Goal: Download file/media

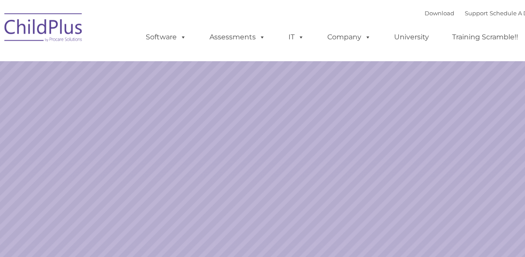
select select "MEDIUM"
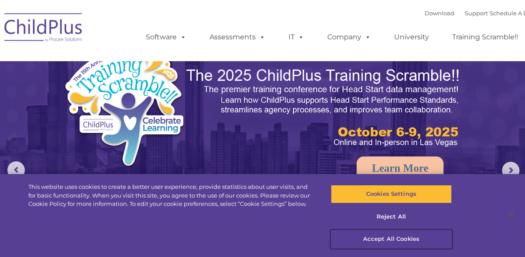
click at [395, 238] on button "Accept All Cookies" at bounding box center [391, 238] width 121 height 18
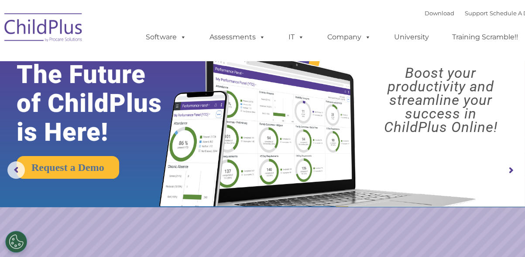
click at [511, 170] on rs-arrow at bounding box center [510, 169] width 17 height 17
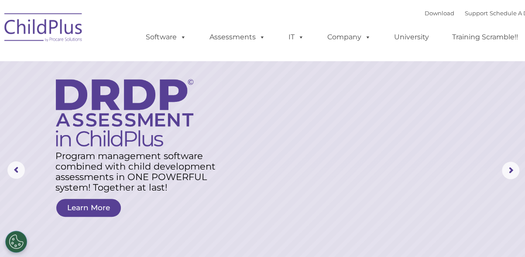
drag, startPoint x: 511, startPoint y: 170, endPoint x: 471, endPoint y: 91, distance: 88.4
click at [471, 91] on rs-module "New Layer Learn More Request a Demo The Future of ChildPlus is Here! Boost your…" at bounding box center [262, 170] width 525 height 340
click at [53, 30] on img at bounding box center [43, 29] width 87 height 44
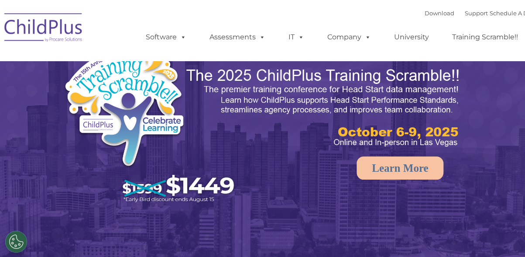
select select "MEDIUM"
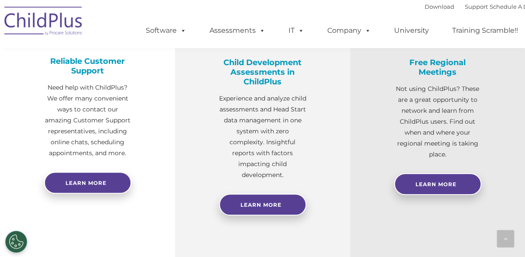
scroll to position [366, 0]
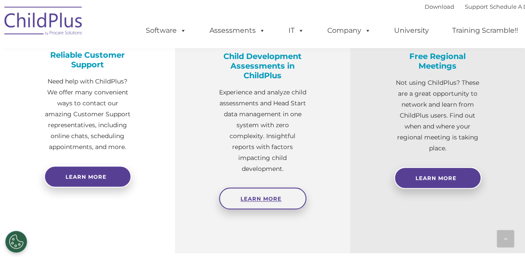
click at [264, 197] on span "Learn More" at bounding box center [260, 198] width 41 height 7
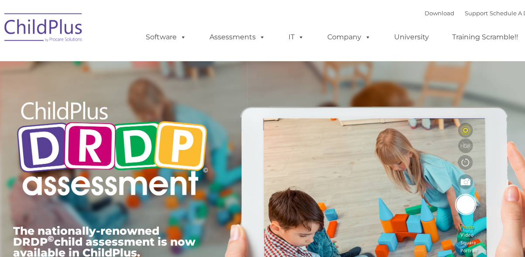
type input ""
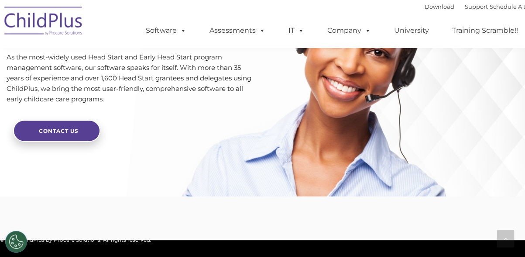
scroll to position [2100, 0]
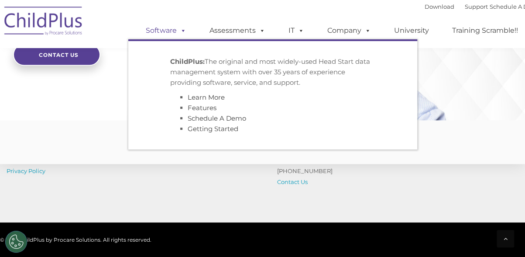
click at [166, 29] on link "Software" at bounding box center [166, 30] width 58 height 17
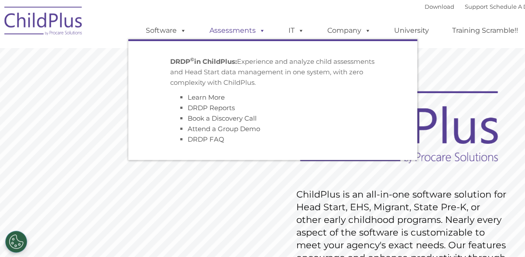
click at [216, 31] on link "Assessments" at bounding box center [237, 30] width 73 height 17
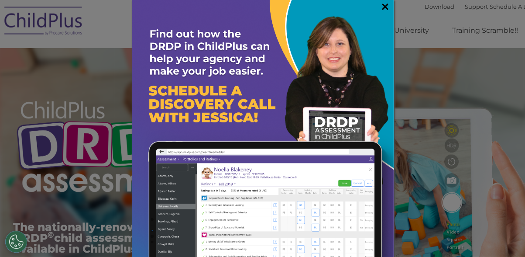
click at [380, 6] on link "×" at bounding box center [385, 6] width 10 height 9
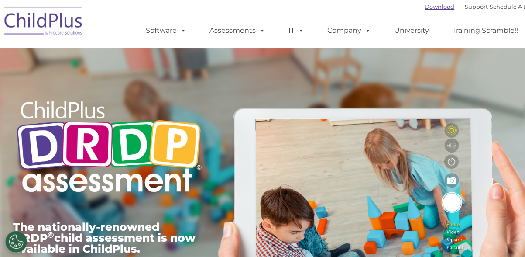
click at [424, 10] on link "Download" at bounding box center [439, 6] width 30 height 7
